Goal: Task Accomplishment & Management: Complete application form

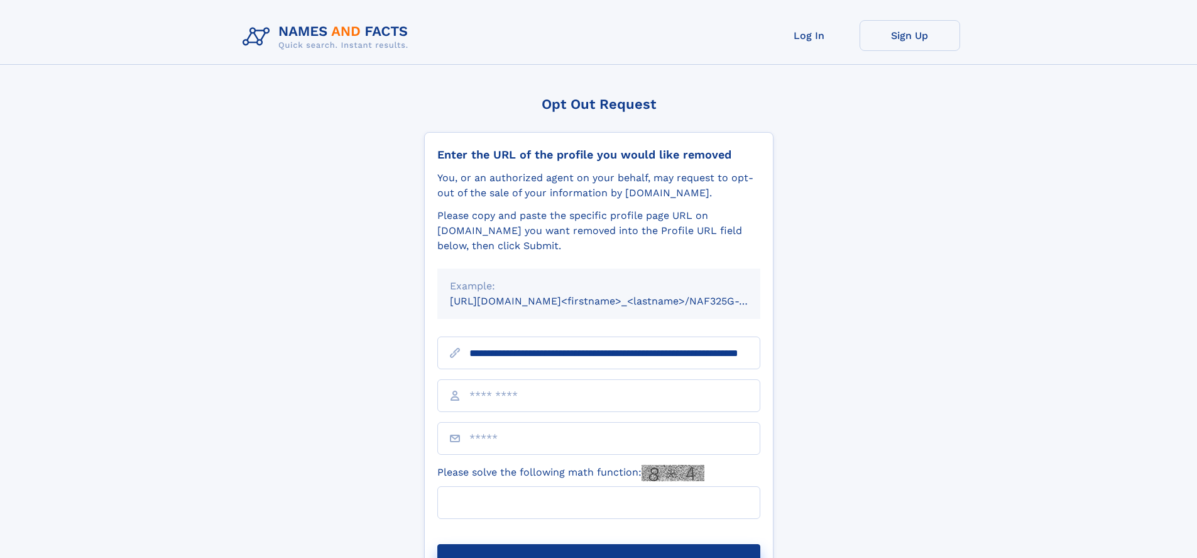
scroll to position [0, 113]
type input "**********"
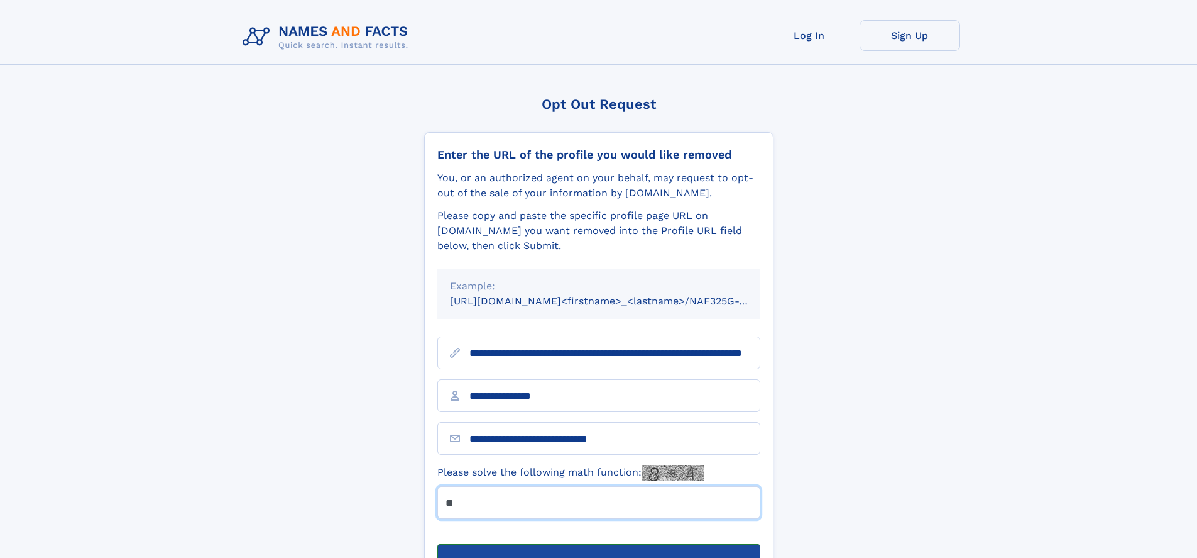
type input "**"
click at [598, 544] on button "Submit Opt Out Request" at bounding box center [598, 564] width 323 height 40
